Goal: Information Seeking & Learning: Find specific fact

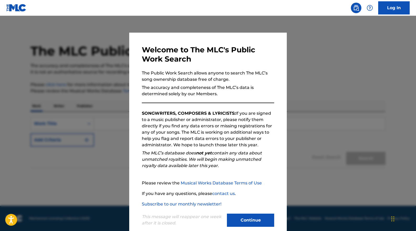
click at [262, 218] on button "Continue" at bounding box center [250, 219] width 47 height 13
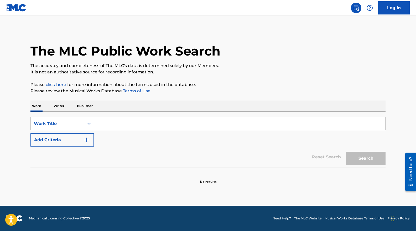
click at [112, 123] on input "Search Form" at bounding box center [240, 123] width 292 height 13
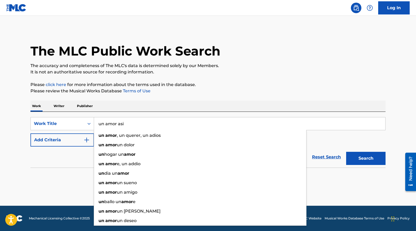
type input "un amor asi"
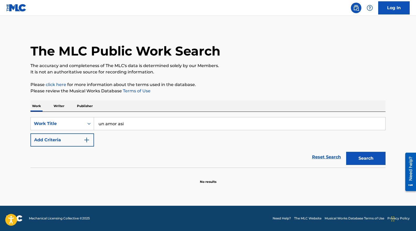
click at [76, 136] on button "Add Criteria" at bounding box center [62, 139] width 64 height 13
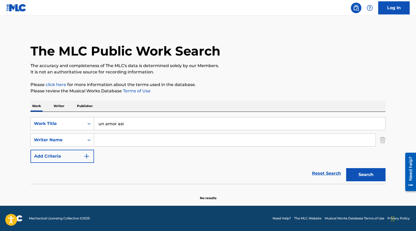
click at [113, 138] on input "Search Form" at bounding box center [235, 140] width 282 height 13
paste input "[PERSON_NAME]"
type input "[PERSON_NAME]"
click at [365, 175] on button "Search" at bounding box center [366, 174] width 39 height 13
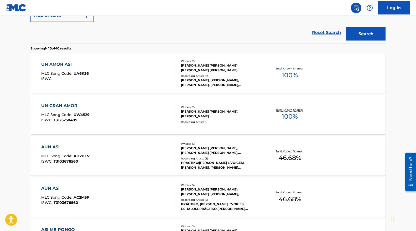
scroll to position [140, 0]
click at [115, 75] on div "UN AMOR ASI MLC Song Code : UA6KJ6 ISWC :" at bounding box center [108, 74] width 135 height 24
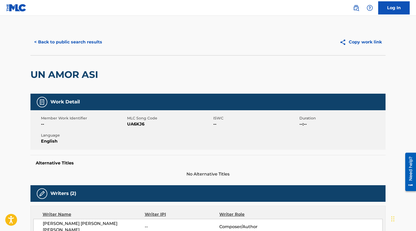
click at [68, 41] on button "< Back to public search results" at bounding box center [67, 41] width 75 height 13
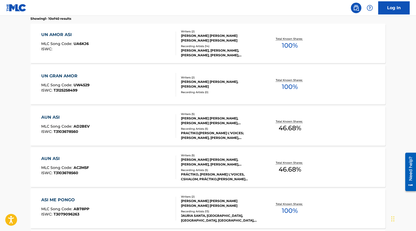
scroll to position [166, 0]
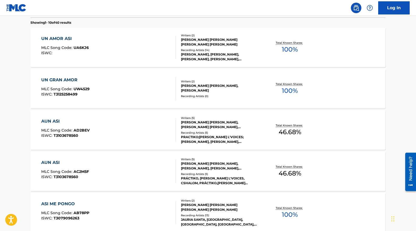
click at [144, 46] on div "UN AMOR ASI MLC Song Code : UA6KJ6 ISWC :" at bounding box center [108, 47] width 135 height 24
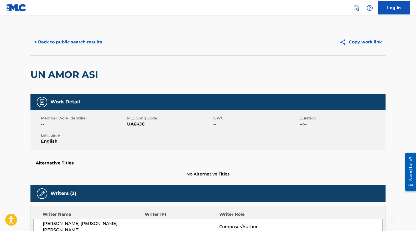
click at [73, 41] on button "< Back to public search results" at bounding box center [67, 41] width 75 height 13
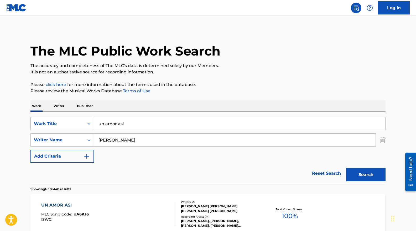
drag, startPoint x: 130, startPoint y: 124, endPoint x: 92, endPoint y: 123, distance: 38.1
click at [92, 123] on div "SearchWithCriteria87cbb5e7-87c9-4ddf-8c36-ab7e7f593704 Work Title un amor asi" at bounding box center [207, 123] width 355 height 13
paste input "Siempre Positivo (El HN)"
type input "Siempre Positivo (El HN)"
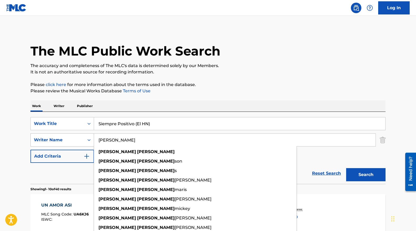
drag, startPoint x: 123, startPoint y: 141, endPoint x: 93, endPoint y: 141, distance: 29.7
click at [93, 141] on div "SearchWithCriteria2a1e7247-f2ad-4137-a2fd-9e246387f684 Writer Name [PERSON_NAME…" at bounding box center [207, 139] width 355 height 13
paste input "[PERSON_NAME], [PERSON_NAME]"
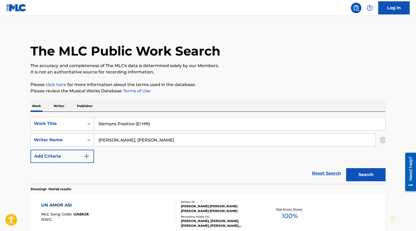
click at [347, 168] on button "Search" at bounding box center [366, 174] width 39 height 13
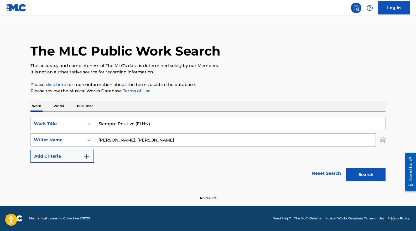
drag, startPoint x: 142, startPoint y: 140, endPoint x: 220, endPoint y: 138, distance: 77.9
click at [220, 138] on input "[PERSON_NAME], [PERSON_NAME]" at bounding box center [235, 140] width 282 height 13
type input "[PERSON_NAME]"
click at [347, 168] on button "Search" at bounding box center [366, 174] width 39 height 13
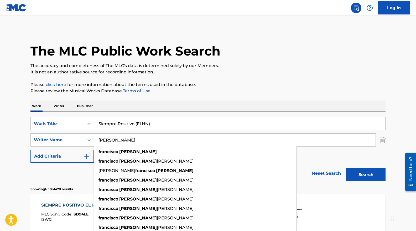
click at [308, 89] on p "Please review the Musical Works Database Terms of Use" at bounding box center [207, 91] width 355 height 6
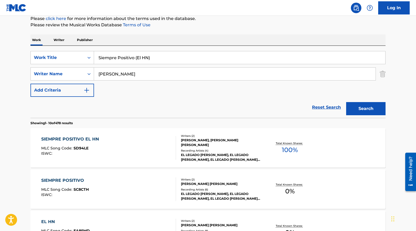
scroll to position [67, 0]
click at [104, 152] on div "SIEMPRE POSITIVO EL HN MLC Song Code : SD94LE ISWC :" at bounding box center [108, 147] width 135 height 24
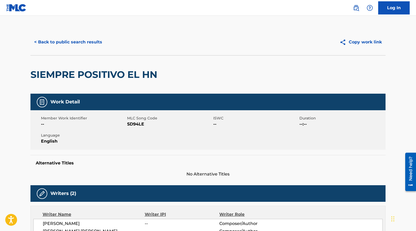
click at [79, 44] on button "< Back to public search results" at bounding box center [67, 41] width 75 height 13
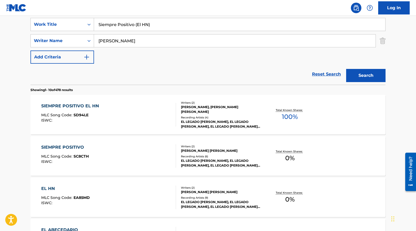
scroll to position [100, 0]
click at [143, 119] on div "SIEMPRE POSITIVO EL HN MLC Song Code : SD94LE ISWC :" at bounding box center [108, 114] width 135 height 24
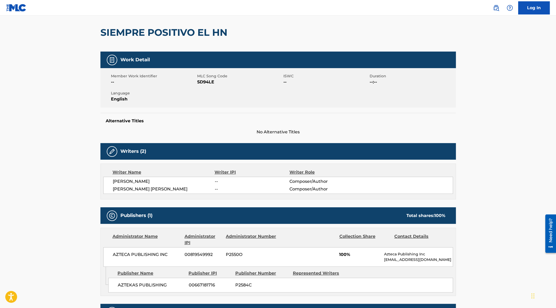
scroll to position [44, 0]
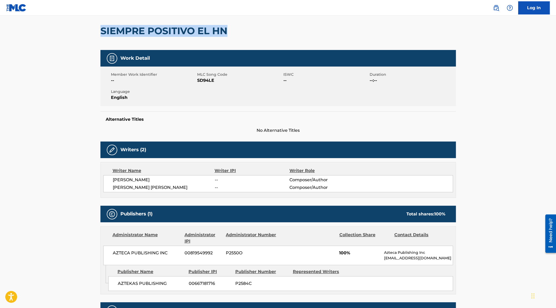
drag, startPoint x: 231, startPoint y: 30, endPoint x: 101, endPoint y: 29, distance: 130.2
click at [101, 30] on div "SIEMPRE POSITIVO EL HN" at bounding box center [277, 31] width 355 height 38
click at [313, 32] on div "SIEMPRE POSITIVO EL HN" at bounding box center [277, 31] width 355 height 38
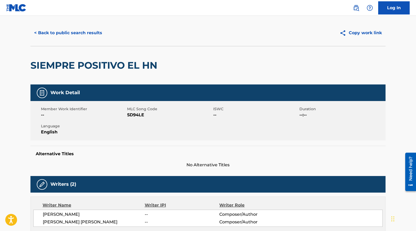
scroll to position [0, 0]
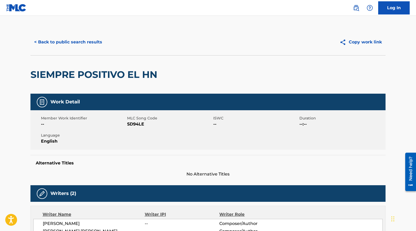
click at [58, 39] on button "< Back to public search results" at bounding box center [67, 41] width 75 height 13
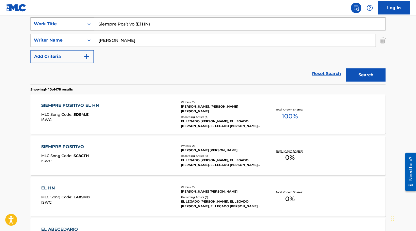
drag, startPoint x: 131, startPoint y: 25, endPoint x: 73, endPoint y: 26, distance: 57.6
click at [73, 26] on div "SearchWithCriteria87cbb5e7-87c9-4ddf-8c36-ab7e7f593704 Work Title Siempre Posit…" at bounding box center [207, 23] width 355 height 13
paste input "A657371736462873"
click at [108, 23] on input "A657371736462873" at bounding box center [240, 23] width 292 height 13
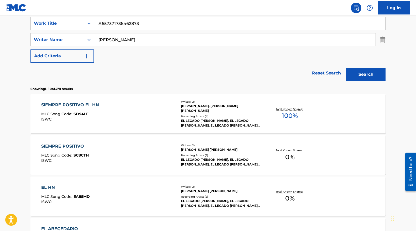
click at [108, 23] on input "A657371736462873" at bounding box center [240, 23] width 292 height 13
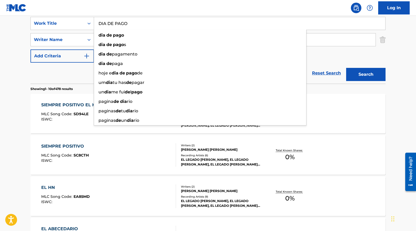
type input "DIA DE PAGO"
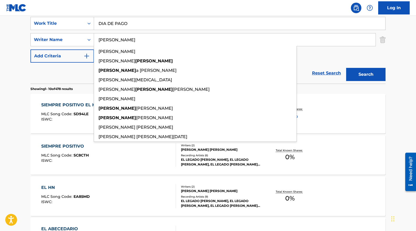
type input "[PERSON_NAME]"
click at [347, 68] on button "Search" at bounding box center [366, 74] width 39 height 13
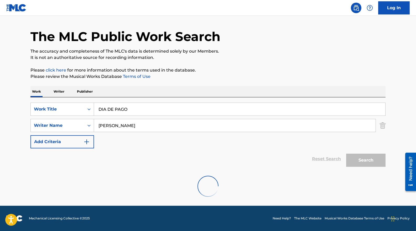
scroll to position [14, 0]
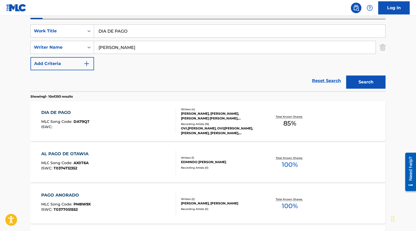
scroll to position [97, 0]
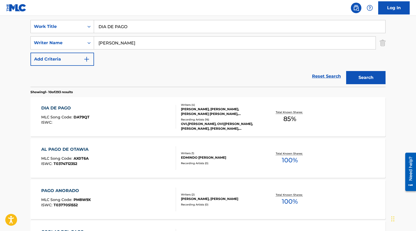
click at [104, 121] on div "DIA DE PAGO MLC Song Code : DA79QT ISWC :" at bounding box center [108, 117] width 135 height 24
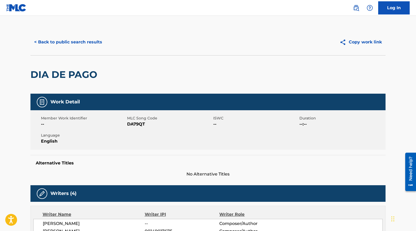
click at [69, 43] on button "< Back to public search results" at bounding box center [67, 41] width 75 height 13
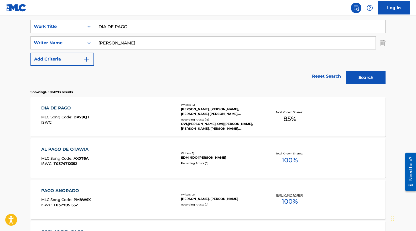
scroll to position [101, 0]
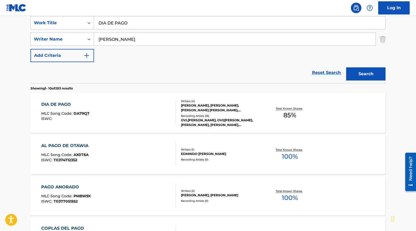
click at [119, 113] on div "DIA DE PAGO MLC Song Code : DA79QT ISWC :" at bounding box center [108, 113] width 135 height 24
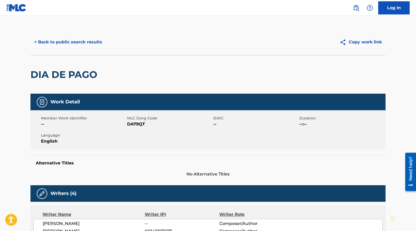
click at [75, 43] on button "< Back to public search results" at bounding box center [67, 41] width 75 height 13
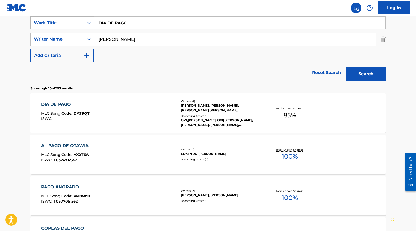
drag, startPoint x: 150, startPoint y: 27, endPoint x: 89, endPoint y: 21, distance: 61.5
click at [89, 21] on div "SearchWithCriteria87cbb5e7-87c9-4ddf-8c36-ab7e7f593704 Work Title DIA DE PAGO" at bounding box center [207, 22] width 355 height 13
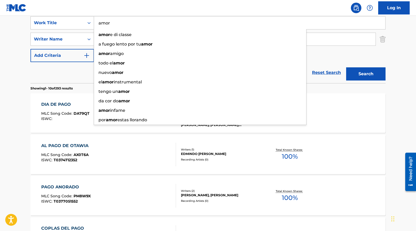
type input "amor"
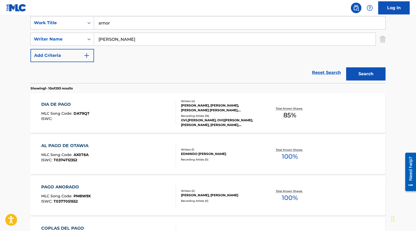
click at [145, 37] on input "[PERSON_NAME]" at bounding box center [235, 39] width 282 height 13
type input "[PERSON_NAME]"
click at [347, 67] on button "Search" at bounding box center [366, 73] width 39 height 13
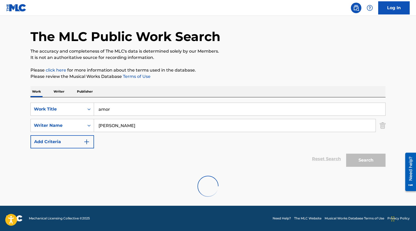
scroll to position [14, 0]
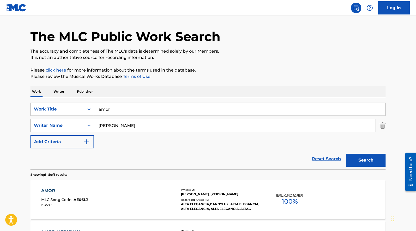
drag, startPoint x: 236, startPoint y: 59, endPoint x: 246, endPoint y: 76, distance: 19.2
click at [236, 59] on p "It is not an authoritative source for recording information." at bounding box center [207, 57] width 355 height 6
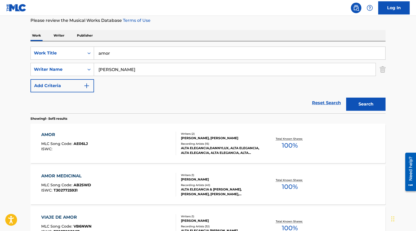
scroll to position [72, 0]
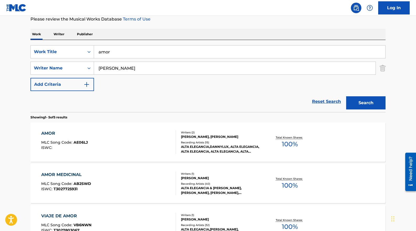
click at [136, 145] on div "AMOR MLC Song Code : AE06LJ ISWC :" at bounding box center [108, 142] width 135 height 24
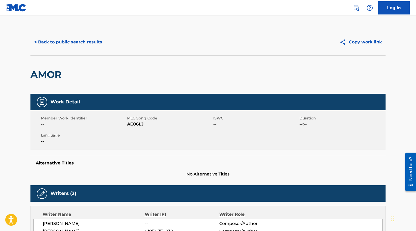
click at [57, 41] on button "< Back to public search results" at bounding box center [67, 41] width 75 height 13
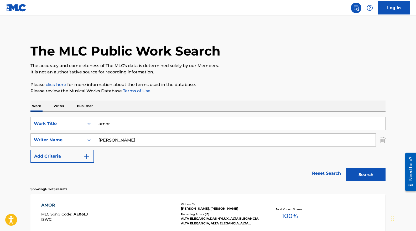
scroll to position [72, 0]
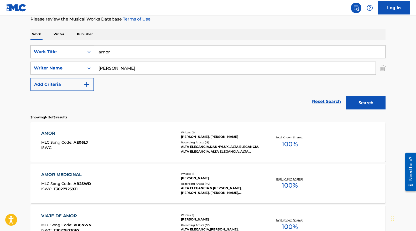
drag, startPoint x: 89, startPoint y: 54, endPoint x: 69, endPoint y: 54, distance: 20.3
click at [69, 54] on div "SearchWithCriteria87cbb5e7-87c9-4ddf-8c36-ab7e7f593704 Work Title amor" at bounding box center [207, 51] width 355 height 13
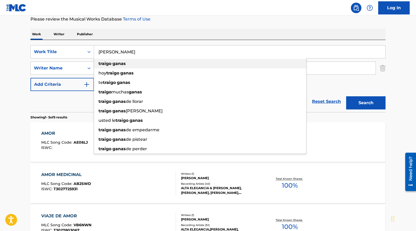
type input "[PERSON_NAME]"
click at [98, 63] on div "[PERSON_NAME]" at bounding box center [200, 63] width 212 height 9
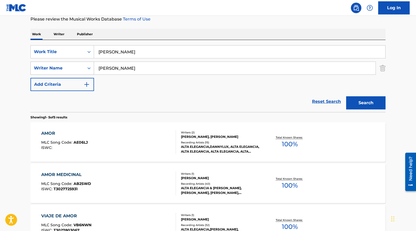
drag, startPoint x: 156, startPoint y: 70, endPoint x: 69, endPoint y: 68, distance: 86.5
click at [70, 68] on div "SearchWithCriteria2a1e7247-f2ad-4137-a2fd-9e246387f684 Writer Name [PERSON_NAME]" at bounding box center [207, 68] width 355 height 13
type input "[PERSON_NAME]"
click at [347, 96] on button "Search" at bounding box center [366, 102] width 39 height 13
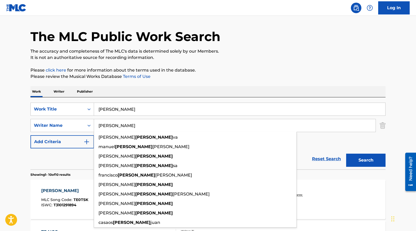
drag, startPoint x: 325, startPoint y: 58, endPoint x: 316, endPoint y: 59, distance: 8.5
click at [325, 58] on p "It is not an authoritative source for recording information." at bounding box center [207, 57] width 355 height 6
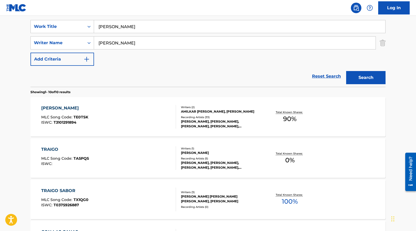
scroll to position [119, 0]
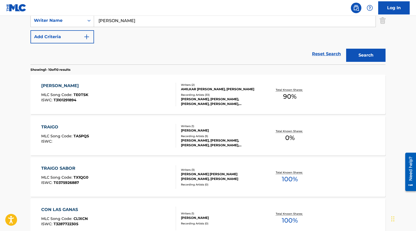
click at [109, 98] on div "TRAIGO GANAS MLC Song Code : TE0TSK ISWC : T3101291894" at bounding box center [108, 95] width 135 height 24
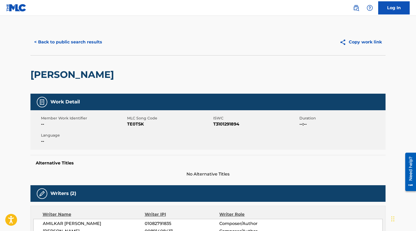
click at [74, 44] on button "< Back to public search results" at bounding box center [67, 41] width 75 height 13
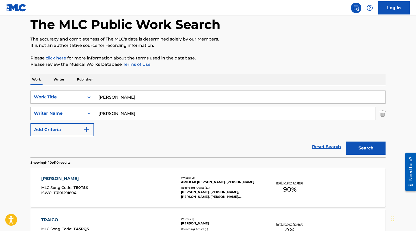
scroll to position [23, 0]
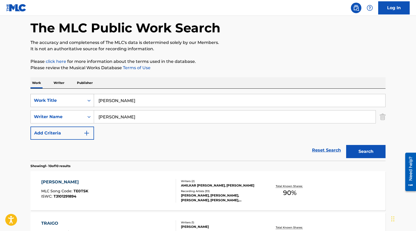
drag, startPoint x: 111, startPoint y: 100, endPoint x: 73, endPoint y: 99, distance: 38.1
click at [73, 99] on div "SearchWithCriteria87cbb5e7-87c9-4ddf-8c36-ab7e7f593704 Work Title traigo ganas" at bounding box center [207, 100] width 355 height 13
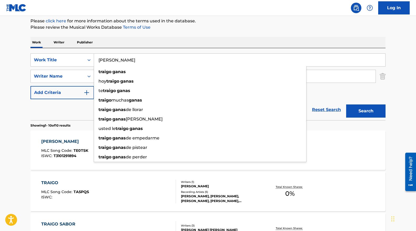
scroll to position [66, 0]
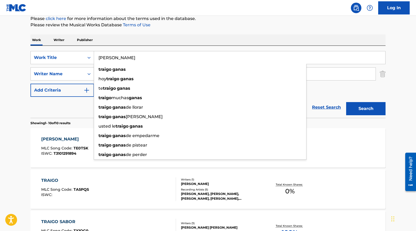
paste input "COMO TE ATREVES"
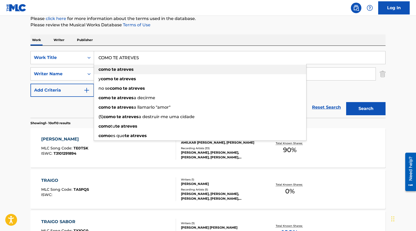
drag, startPoint x: 136, startPoint y: 69, endPoint x: 134, endPoint y: 70, distance: 2.8
click at [136, 69] on div "como te atreves" at bounding box center [200, 69] width 212 height 9
type input "como te atreves"
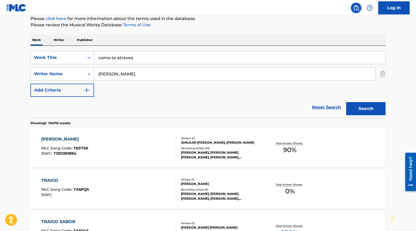
click at [105, 76] on input "[PERSON_NAME]" at bounding box center [235, 74] width 282 height 13
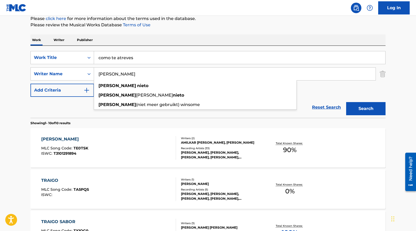
type input "[PERSON_NAME]"
click at [347, 102] on button "Search" at bounding box center [366, 108] width 39 height 13
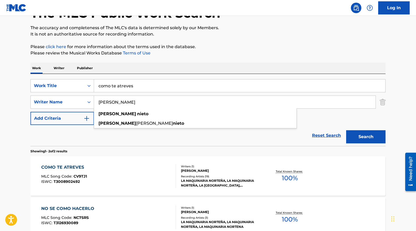
scroll to position [39, 0]
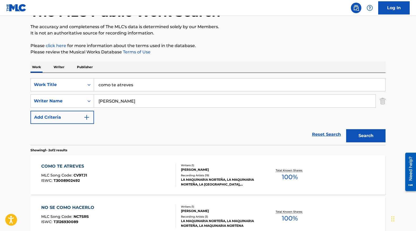
click at [261, 48] on p "Please click here for more information about the terms used in the database." at bounding box center [207, 46] width 355 height 6
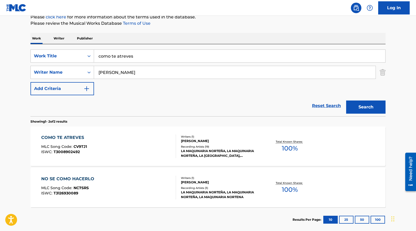
scroll to position [68, 0]
click at [122, 142] on div "COMO TE ATREVES MLC Song Code : CV9TJ1 ISWC : T3008902492" at bounding box center [108, 146] width 135 height 24
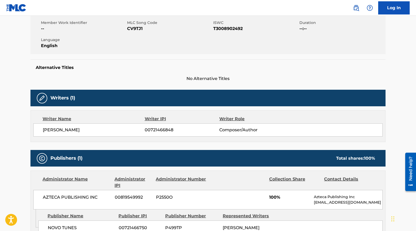
scroll to position [96, 0]
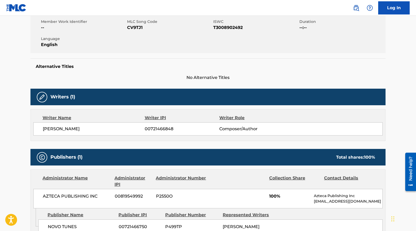
drag, startPoint x: 43, startPoint y: 128, endPoint x: 97, endPoint y: 126, distance: 53.4
click at [97, 126] on span "[PERSON_NAME]" at bounding box center [94, 129] width 102 height 6
copy span "[PERSON_NAME]"
drag, startPoint x: 209, startPoint y: 110, endPoint x: 206, endPoint y: 111, distance: 2.7
click at [209, 110] on div "Writer Name Writer IPI Writer Role [PERSON_NAME] 00721466848 Composer/Author" at bounding box center [207, 125] width 355 height 32
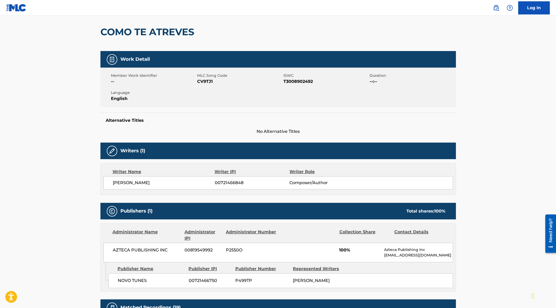
scroll to position [43, 0]
